Goal: Check status: Check status

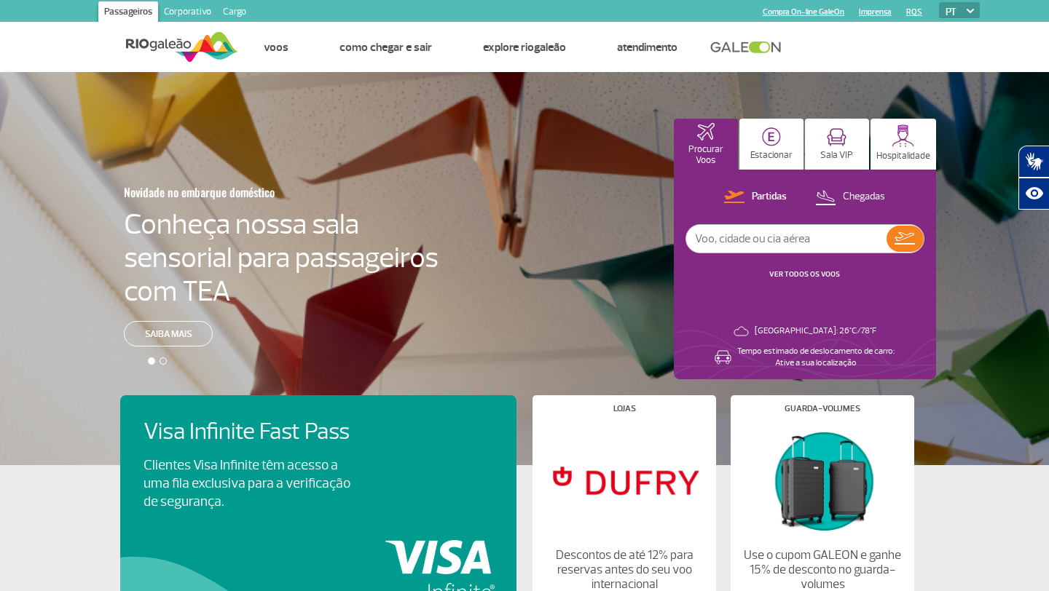
click at [752, 240] on input "text" at bounding box center [786, 239] width 200 height 28
type input "[GEOGRAPHIC_DATA]"
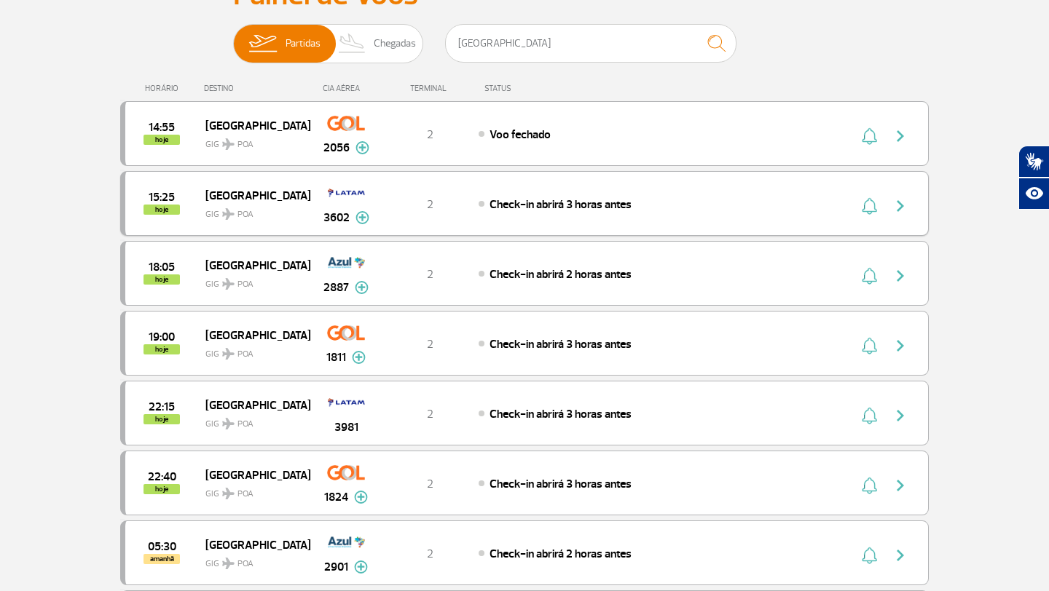
scroll to position [136, 0]
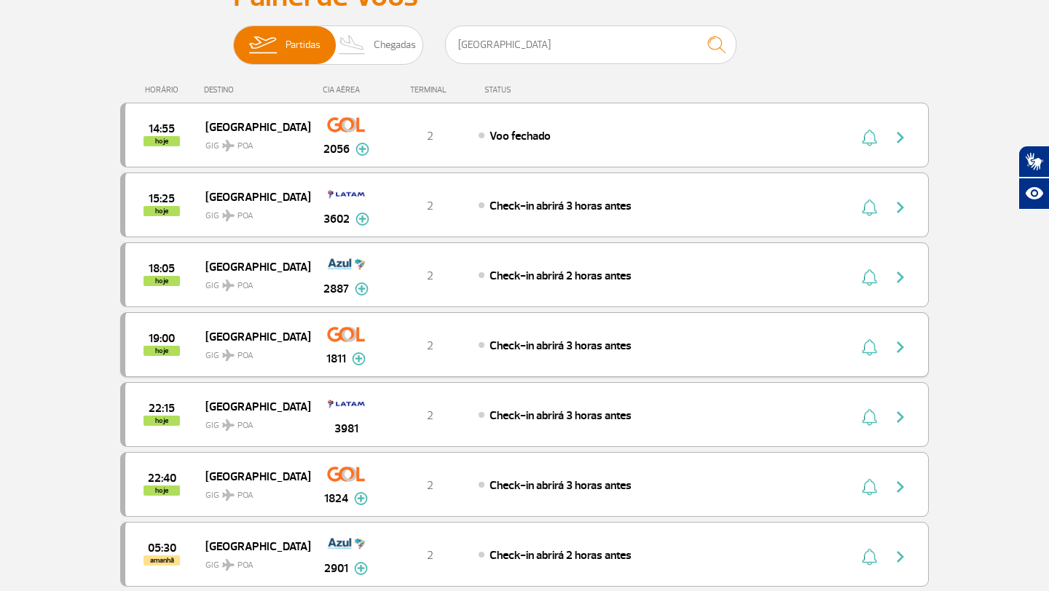
click at [355, 360] on img at bounding box center [359, 358] width 14 height 13
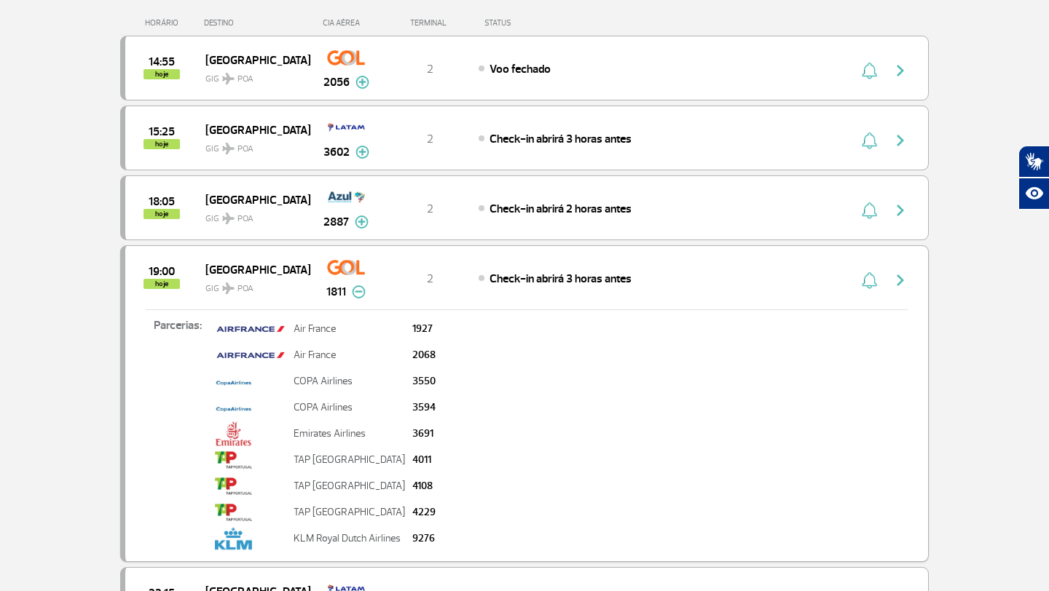
scroll to position [200, 0]
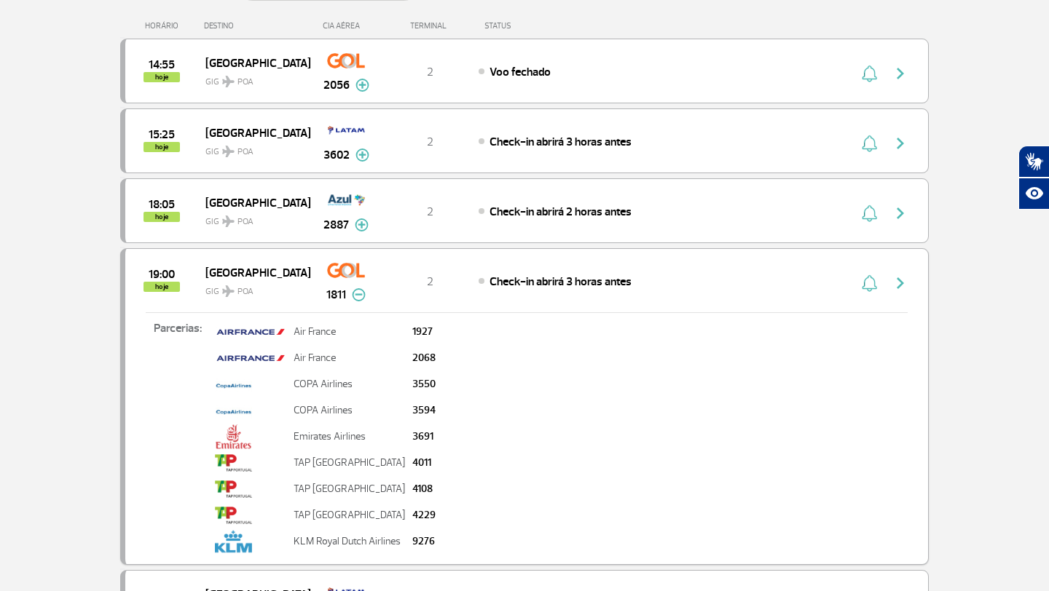
click at [357, 294] on img at bounding box center [359, 294] width 14 height 13
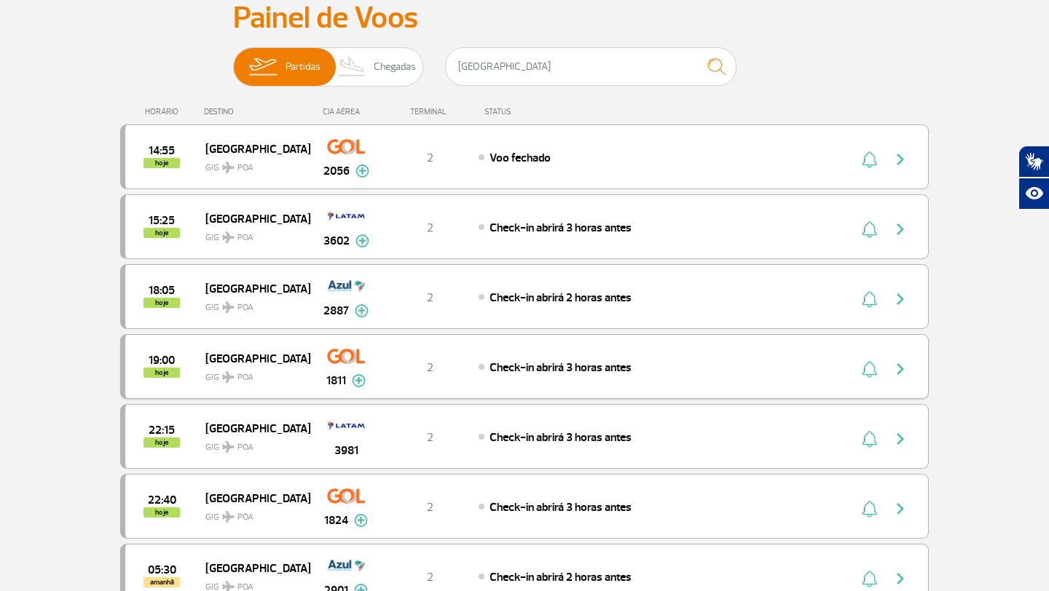
scroll to position [0, 0]
